Goal: Communication & Community: Answer question/provide support

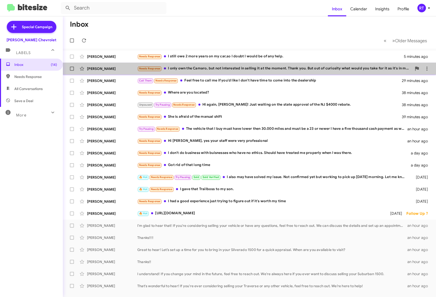
click at [197, 72] on div "Jeffrey Brown Needs Response I only own the Camaro, but not interested in selli…" at bounding box center [249, 69] width 365 height 10
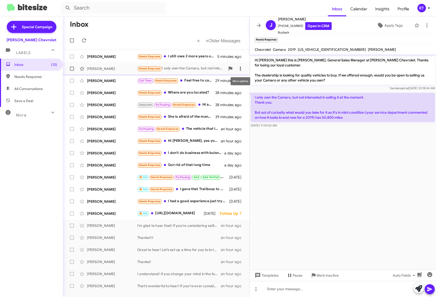
click at [240, 66] on icon at bounding box center [240, 69] width 6 height 6
click at [215, 86] on span "Mark as unread" at bounding box center [202, 82] width 25 height 12
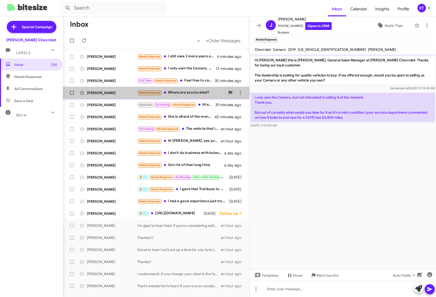
click at [111, 94] on div "[PERSON_NAME]" at bounding box center [112, 92] width 50 height 5
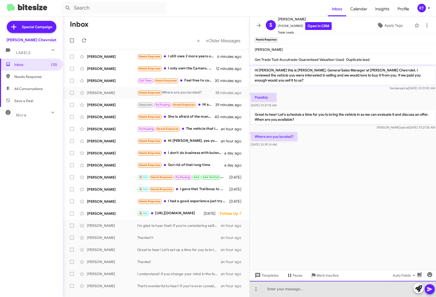
click at [286, 287] on div at bounding box center [343, 289] width 186 height 16
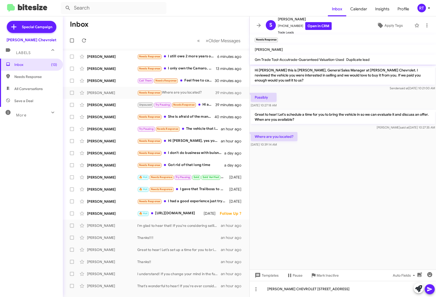
click at [429, 290] on icon at bounding box center [429, 289] width 5 height 4
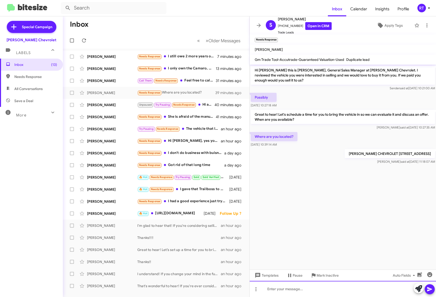
click at [269, 286] on div at bounding box center [343, 289] width 186 height 16
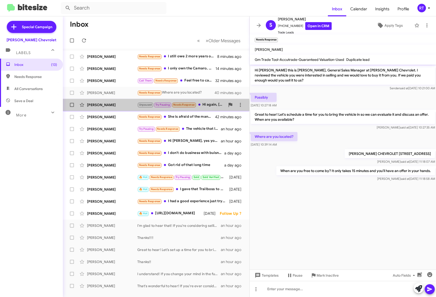
click at [103, 109] on div "Jon Paradise Unpaused Try Pausing Needs Response Hi again, Adam! Just waiting o…" at bounding box center [156, 105] width 178 height 10
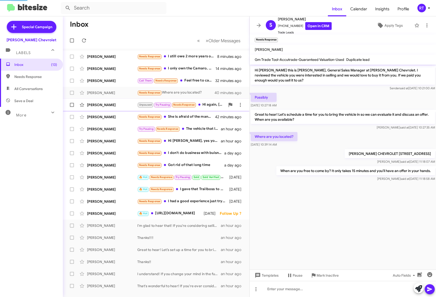
scroll to position [83, 0]
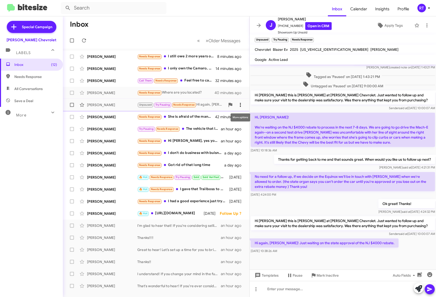
click at [240, 106] on icon at bounding box center [240, 105] width 1 height 4
click at [418, 288] on div at bounding box center [218, 148] width 436 height 297
click at [416, 287] on icon at bounding box center [418, 288] width 7 height 7
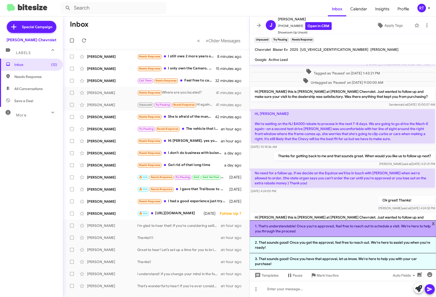
click at [413, 225] on li "1. That's understandable! Once you're approved, feel free to reach out to sched…" at bounding box center [343, 228] width 186 height 17
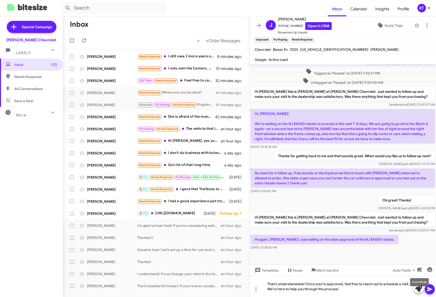
click at [430, 287] on mat-tooltip-component "Insert Media" at bounding box center [419, 281] width 26 height 15
click at [427, 289] on icon at bounding box center [429, 289] width 6 height 6
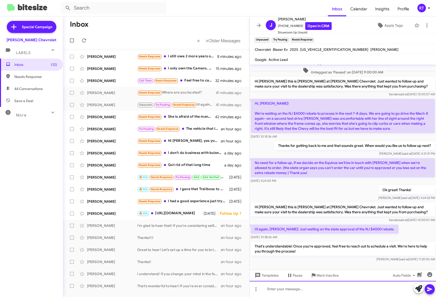
scroll to position [107, 0]
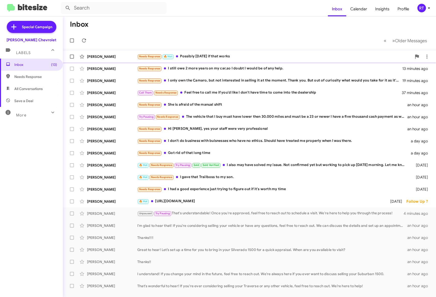
click at [199, 56] on div "Needs Response 🔥 Hot Possibly [DATE] if that works" at bounding box center [274, 57] width 274 height 6
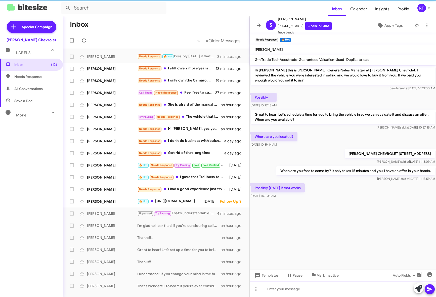
click at [285, 289] on div at bounding box center [343, 289] width 186 height 16
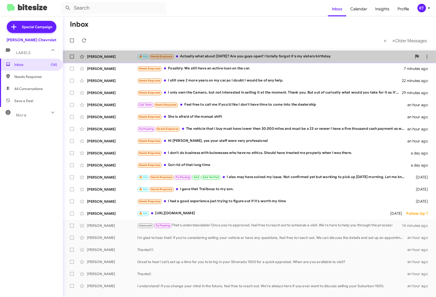
click at [237, 57] on div "🔥 Hot Needs Response Actually what about Sunday? Are you guys open? I totally f…" at bounding box center [274, 57] width 274 height 6
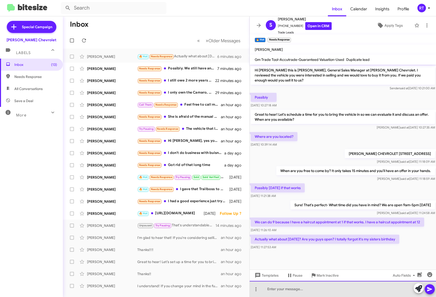
click at [275, 291] on div at bounding box center [343, 289] width 186 height 16
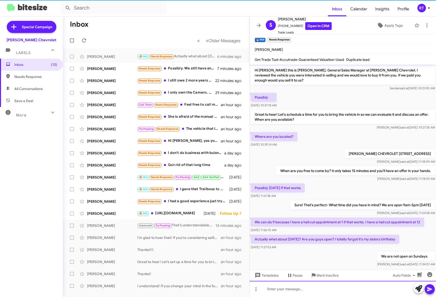
scroll to position [20, 0]
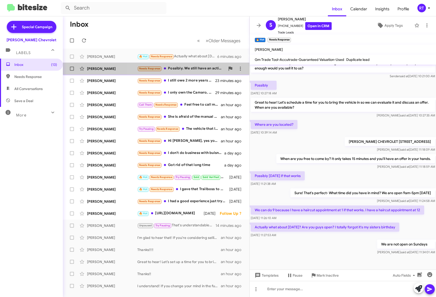
click at [206, 70] on div "Needs Response Possibly. We still have an active loan on the car." at bounding box center [181, 69] width 88 height 6
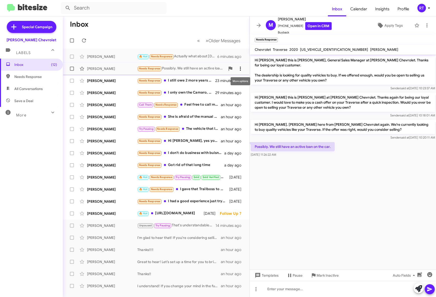
click at [239, 67] on icon at bounding box center [240, 69] width 6 height 6
click at [215, 81] on span "Mark as unread" at bounding box center [202, 82] width 25 height 12
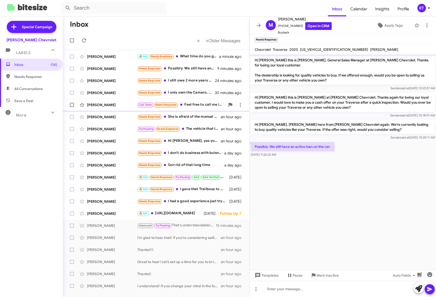
click at [97, 103] on div "[PERSON_NAME]" at bounding box center [112, 104] width 50 height 5
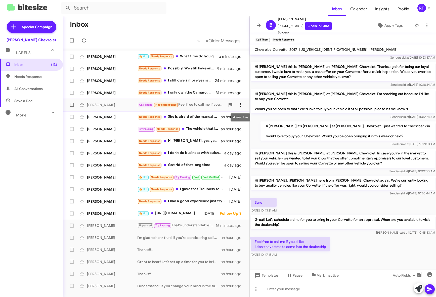
click at [237, 105] on icon at bounding box center [240, 105] width 6 height 6
click at [215, 118] on span "Mark as unread" at bounding box center [202, 118] width 25 height 12
click at [108, 52] on div "Sebastian Sanabria 🔥 Hot Needs Response What time do you guys close Fridays? a …" at bounding box center [156, 57] width 178 height 10
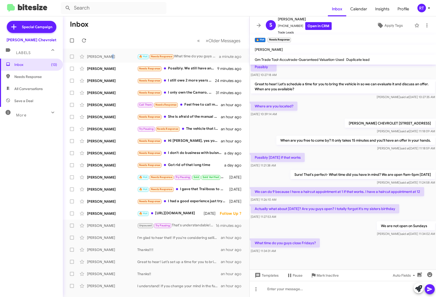
scroll to position [39, 0]
click at [271, 290] on div at bounding box center [343, 289] width 186 height 16
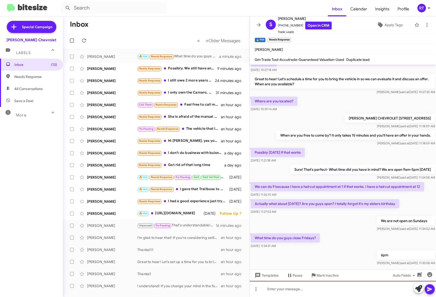
scroll to position [59, 0]
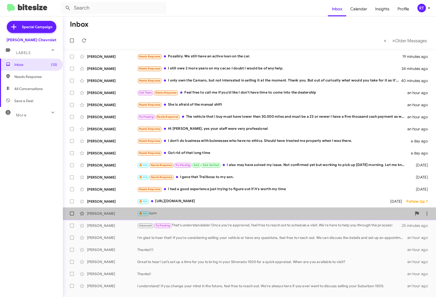
click at [107, 214] on div "[PERSON_NAME]" at bounding box center [112, 213] width 50 height 5
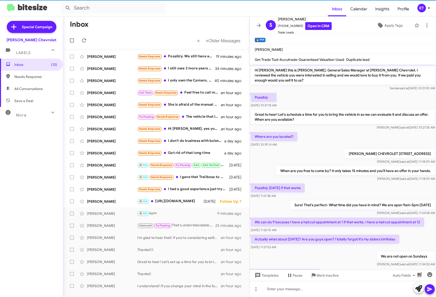
scroll to position [48, 0]
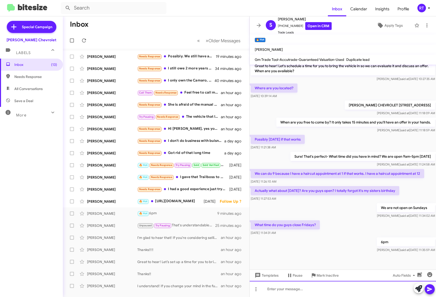
click at [280, 288] on div at bounding box center [343, 289] width 186 height 16
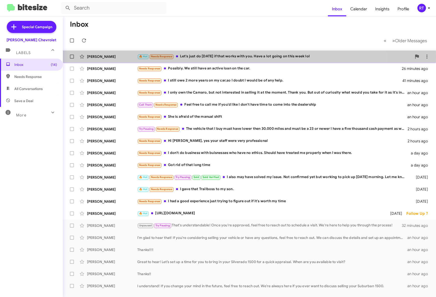
click at [220, 56] on div "🔥 Hot Needs Response Let's just do [DATE] if that works with you. Have a lot go…" at bounding box center [274, 57] width 274 height 6
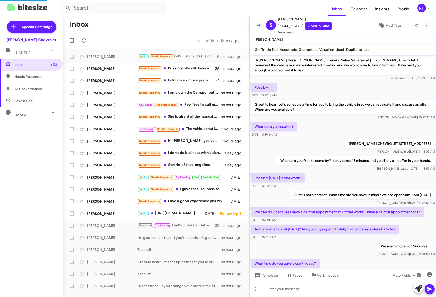
scroll to position [87, 0]
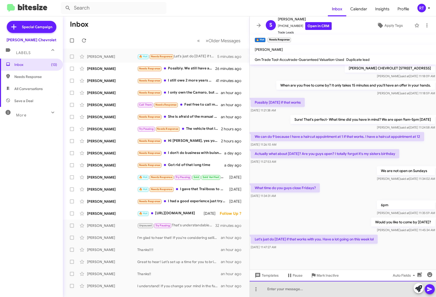
click at [269, 289] on div at bounding box center [343, 289] width 186 height 16
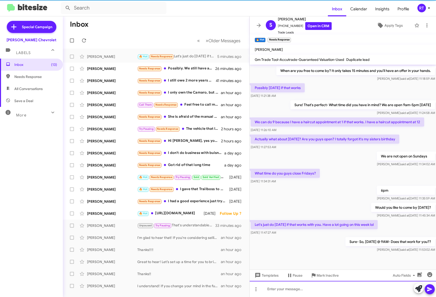
scroll to position [116, 0]
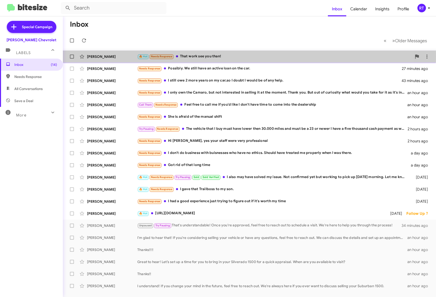
click at [201, 56] on div "🔥 Hot Needs Response That work see you than!" at bounding box center [274, 57] width 274 height 6
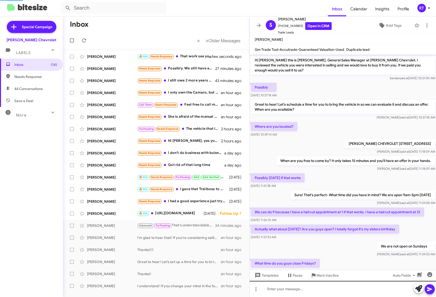
scroll to position [125, 0]
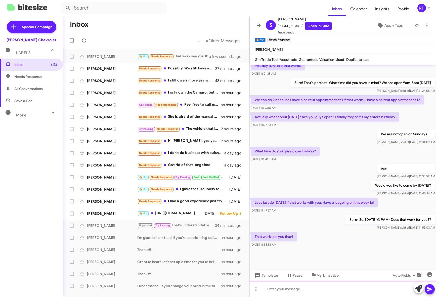
click at [279, 291] on div at bounding box center [343, 289] width 186 height 16
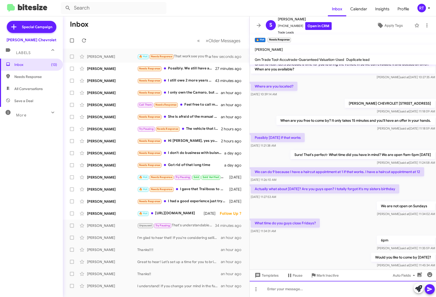
scroll to position [154, 0]
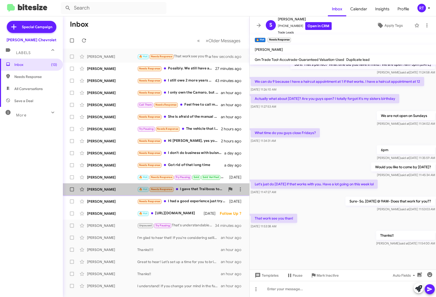
click at [103, 189] on div "Steve Owens" at bounding box center [112, 189] width 50 height 5
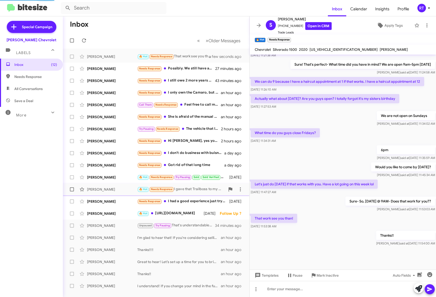
scroll to position [33, 0]
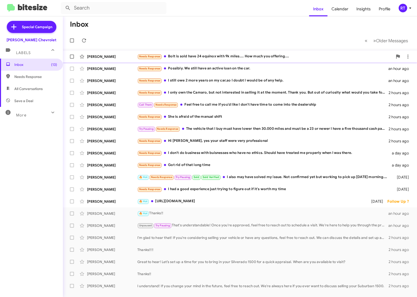
click at [200, 55] on div "Needs Response Bolt is sold have 24 equinox with 9k miles.... How much you offe…" at bounding box center [264, 57] width 255 height 6
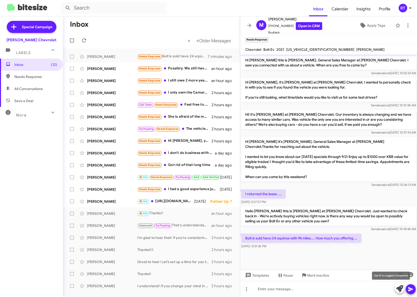
click at [400, 288] on icon at bounding box center [399, 288] width 7 height 7
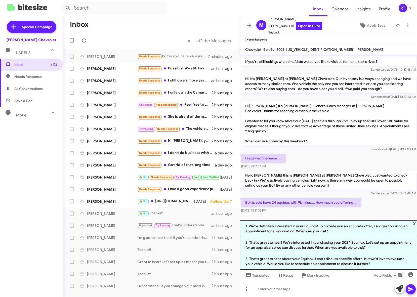
scroll to position [48, 0]
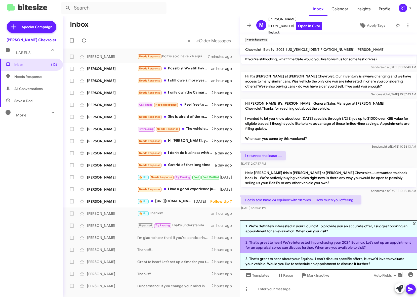
click at [345, 240] on li "2. That's great to hear! We're interested in purchasing your 2024 Equinox. Let'…" at bounding box center [328, 245] width 177 height 16
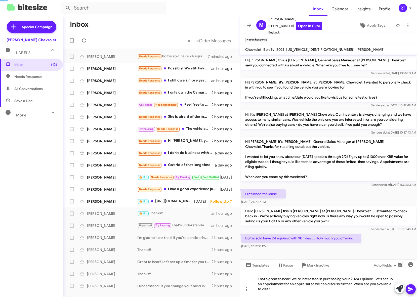
scroll to position [4, 0]
click at [411, 289] on icon at bounding box center [410, 289] width 6 height 6
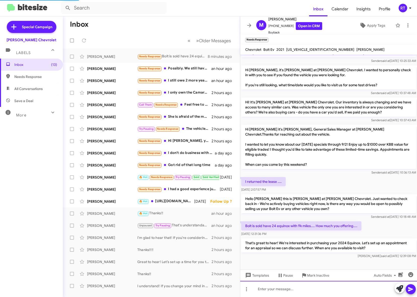
scroll to position [37, 0]
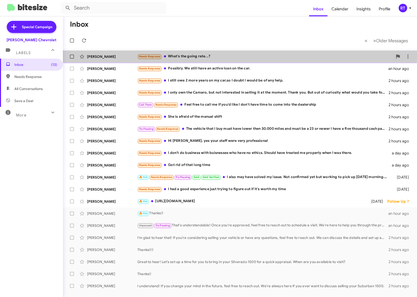
click at [117, 55] on div "[PERSON_NAME]" at bounding box center [112, 56] width 50 height 5
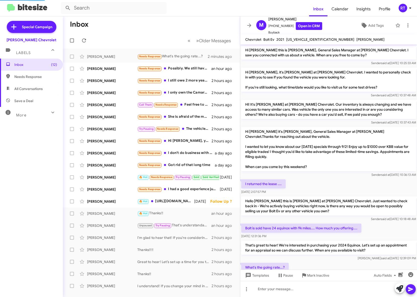
scroll to position [27, 0]
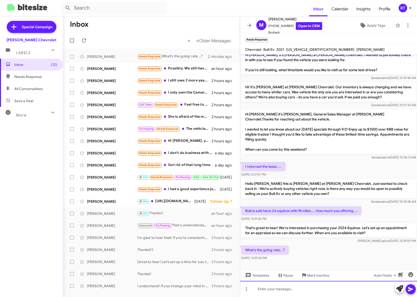
paste div
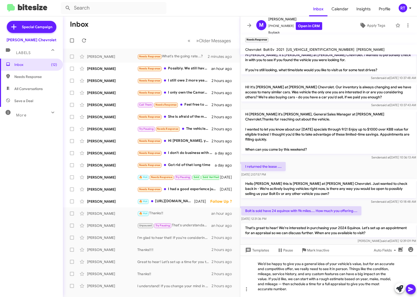
click at [409, 289] on icon at bounding box center [410, 289] width 6 height 6
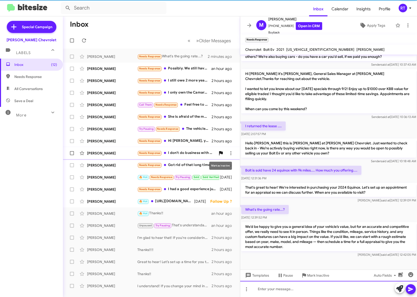
scroll to position [54, 0]
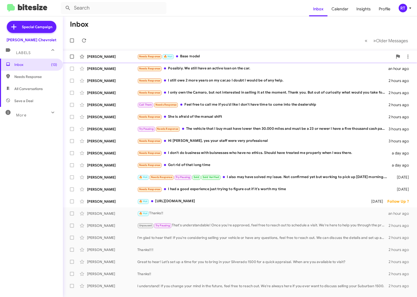
click at [194, 55] on div "Needs Response 🔥 Hot Base model" at bounding box center [264, 57] width 255 height 6
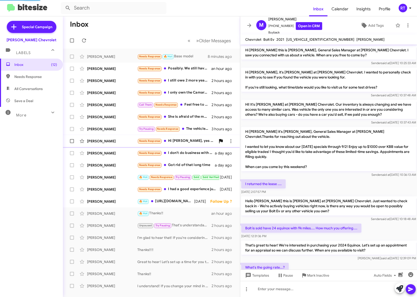
scroll to position [105, 0]
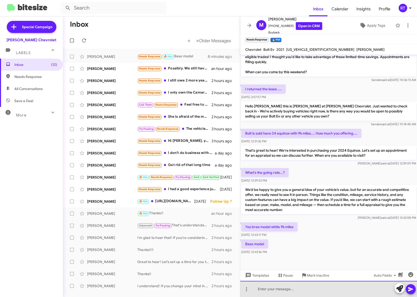
click at [264, 292] on div at bounding box center [328, 289] width 177 height 16
click at [365, 286] on div "Okay, I will take a look." at bounding box center [328, 289] width 177 height 16
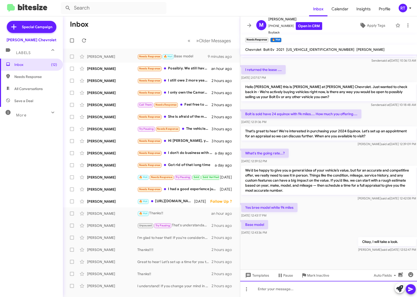
scroll to position [134, 0]
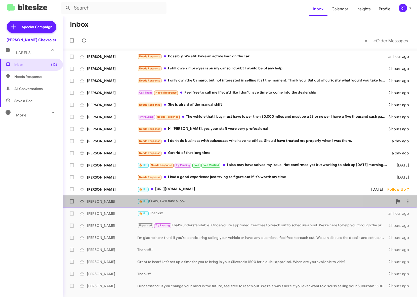
click at [102, 203] on div "[PERSON_NAME]" at bounding box center [112, 201] width 50 height 5
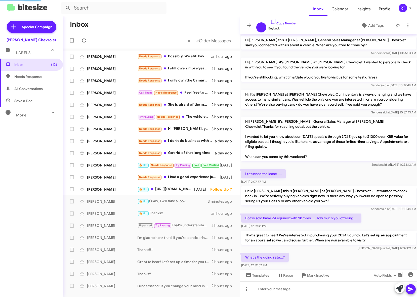
scroll to position [114, 0]
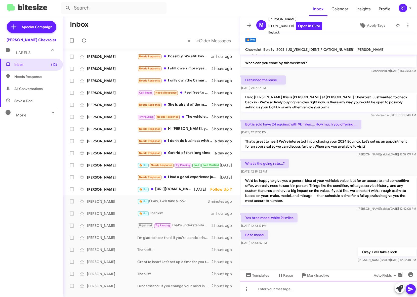
click at [264, 290] on div at bounding box center [328, 289] width 177 height 16
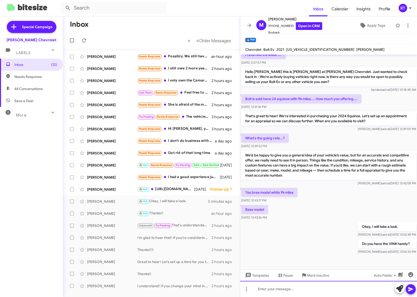
scroll to position [153, 0]
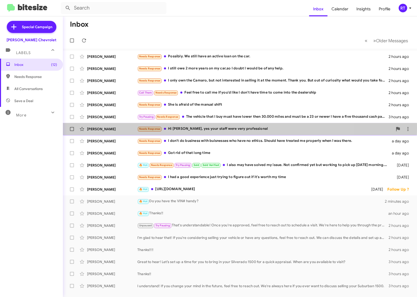
click at [194, 128] on div "Needs Response Hi [PERSON_NAME], yes your staff were very professional" at bounding box center [264, 129] width 255 height 6
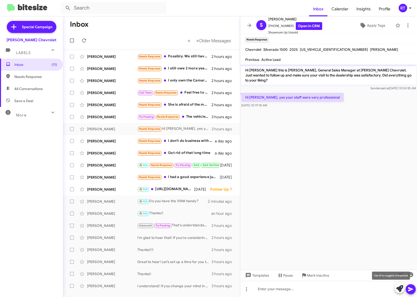
click at [396, 287] on icon at bounding box center [399, 288] width 7 height 7
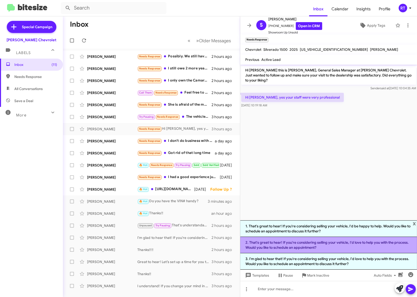
click at [355, 247] on li "2. That's great to hear! If you're considering selling your vehicle, I'd love t…" at bounding box center [328, 245] width 177 height 16
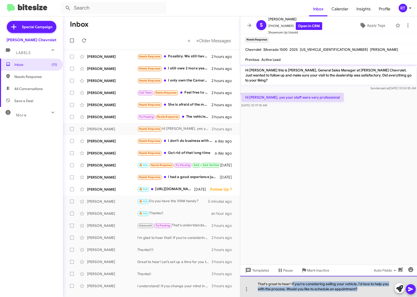
drag, startPoint x: 292, startPoint y: 284, endPoint x: 387, endPoint y: 289, distance: 95.2
click at [387, 289] on div "That's great to hear! If you're considering selling your vehicle, I'd love to h…" at bounding box center [328, 286] width 177 height 21
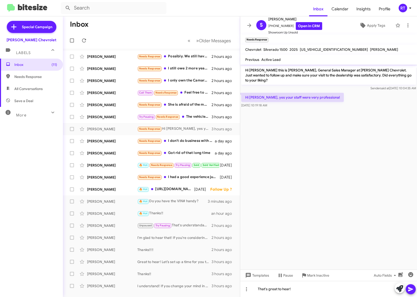
click at [411, 289] on icon at bounding box center [410, 289] width 5 height 4
click at [107, 152] on div "[PERSON_NAME]" at bounding box center [112, 153] width 50 height 5
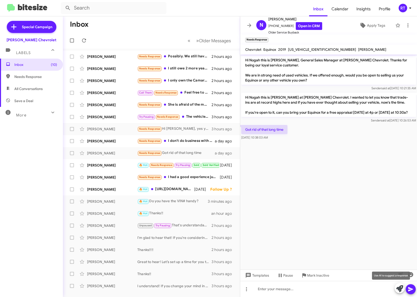
click at [397, 288] on icon at bounding box center [399, 288] width 7 height 7
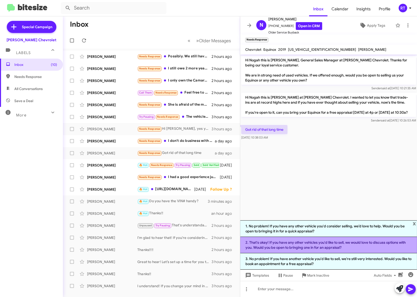
click at [309, 245] on li "2. That's okay! If you have any other vehicles you'd like to sell, we would lov…" at bounding box center [328, 245] width 177 height 16
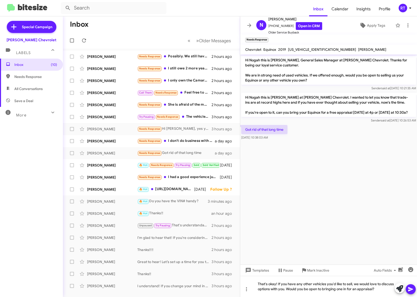
click at [412, 288] on icon at bounding box center [410, 289] width 6 height 6
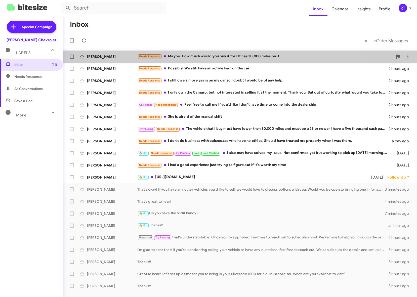
click at [230, 57] on div "Needs Response Maybe. How much would you buy it for? It has 30,000 miles on it" at bounding box center [264, 57] width 255 height 6
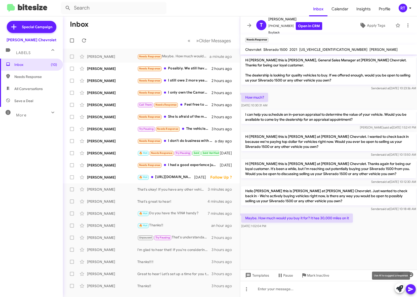
click at [399, 289] on icon at bounding box center [399, 288] width 7 height 7
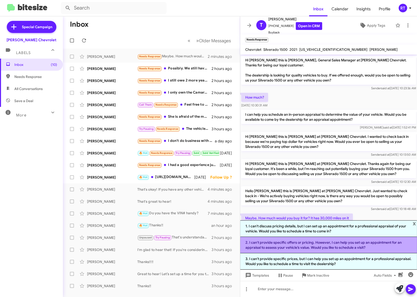
click at [342, 246] on li "2. I can't provide specific offers or pricing. However, I can help you set up a…" at bounding box center [328, 245] width 177 height 16
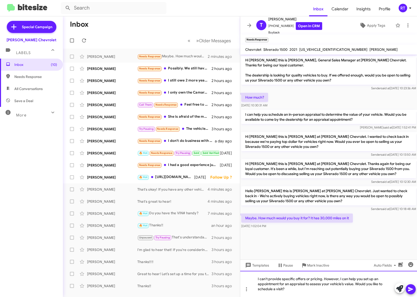
click at [322, 279] on div "I can't provide specific offers or pricing. However, I can help you set up an a…" at bounding box center [328, 284] width 177 height 26
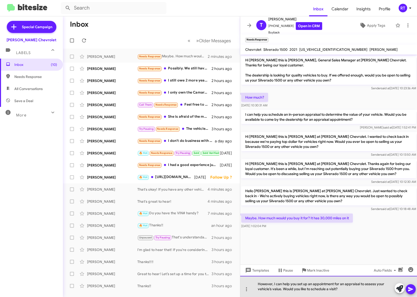
click at [275, 284] on div "However, I can help you set up an appointment for an appraisal to assess your v…" at bounding box center [328, 286] width 177 height 21
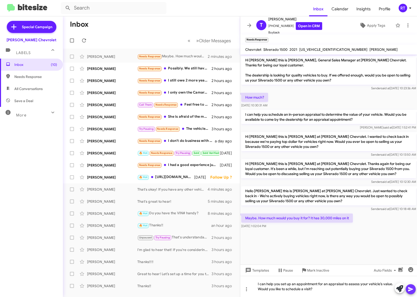
click at [410, 288] on icon at bounding box center [410, 289] width 5 height 4
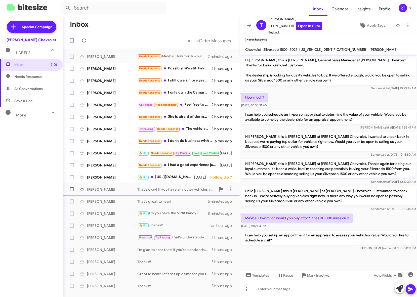
click at [98, 191] on div "[PERSON_NAME]" at bounding box center [112, 189] width 50 height 5
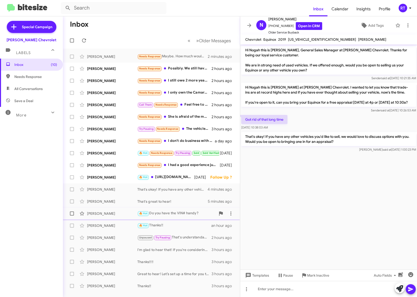
click at [100, 212] on div "[PERSON_NAME]" at bounding box center [112, 213] width 50 height 5
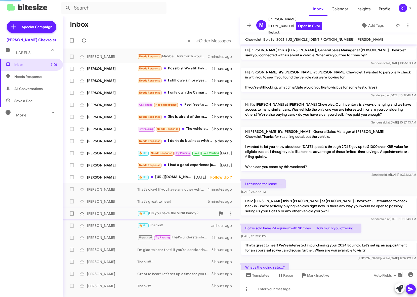
scroll to position [143, 0]
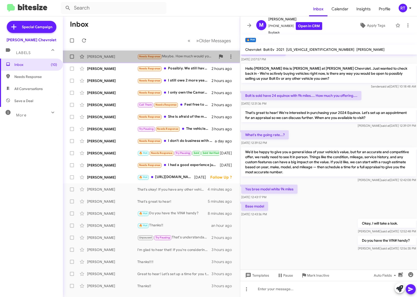
click at [88, 58] on div "[PERSON_NAME]" at bounding box center [112, 56] width 50 height 5
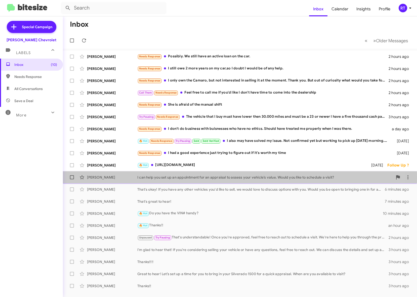
click at [91, 178] on div "[PERSON_NAME]" at bounding box center [112, 177] width 50 height 5
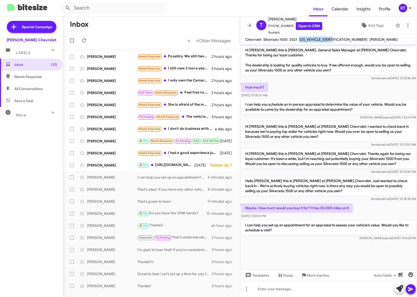
drag, startPoint x: 301, startPoint y: 39, endPoint x: 327, endPoint y: 39, distance: 26.6
click at [337, 39] on div "[US_VEHICLE_IDENTIFICATION_NUMBER]" at bounding box center [333, 39] width 70 height 6
copy span "[US_VEHICLE_IDENTIFICATION_NUMBER]"
click at [322, 59] on p "Hi [PERSON_NAME] this is [PERSON_NAME], General Sales Manager at [PERSON_NAME] …" at bounding box center [328, 59] width 175 height 29
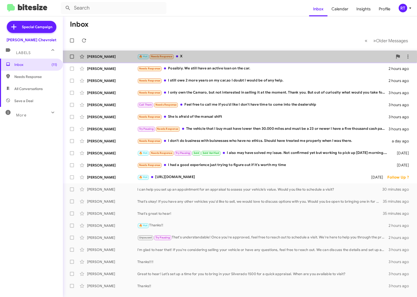
click at [182, 57] on div "🔥 Hot Needs Response X" at bounding box center [264, 57] width 255 height 6
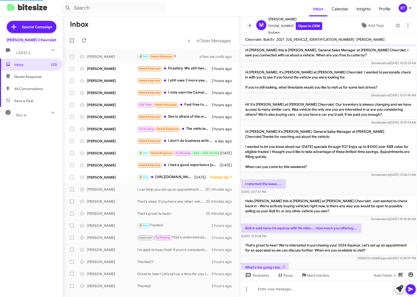
scroll to position [162, 0]
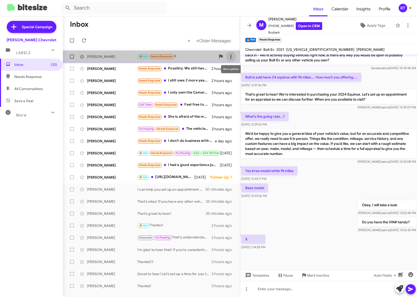
click at [231, 59] on icon at bounding box center [231, 57] width 6 height 6
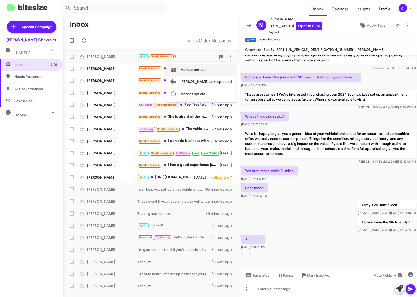
click at [206, 69] on span "Mark as unread" at bounding box center [192, 70] width 25 height 12
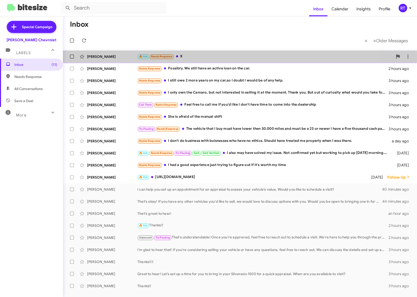
click at [111, 58] on div "[PERSON_NAME]" at bounding box center [112, 56] width 50 height 5
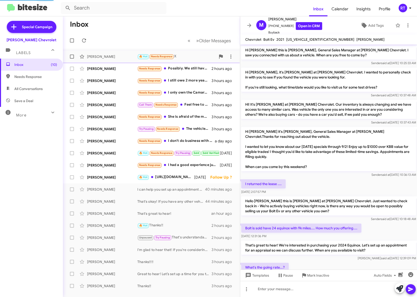
scroll to position [162, 0]
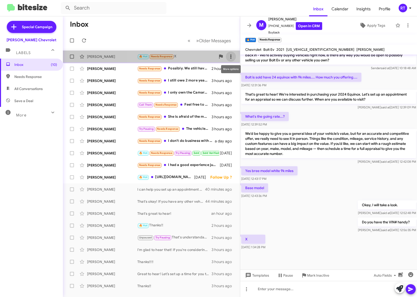
click at [229, 54] on icon at bounding box center [231, 57] width 6 height 6
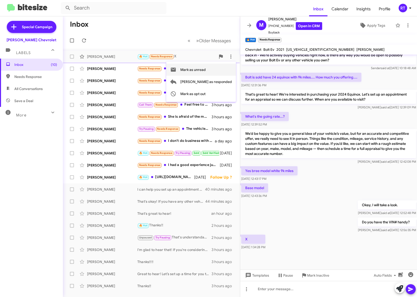
click at [206, 69] on span "Mark as unread" at bounding box center [192, 70] width 25 height 12
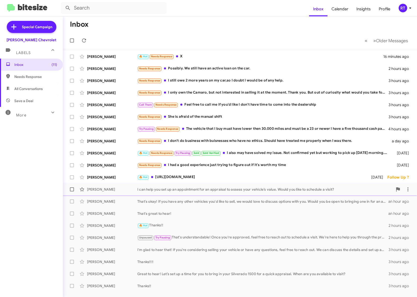
click at [95, 188] on div "[PERSON_NAME]" at bounding box center [112, 189] width 50 height 5
